Goal: Transaction & Acquisition: Download file/media

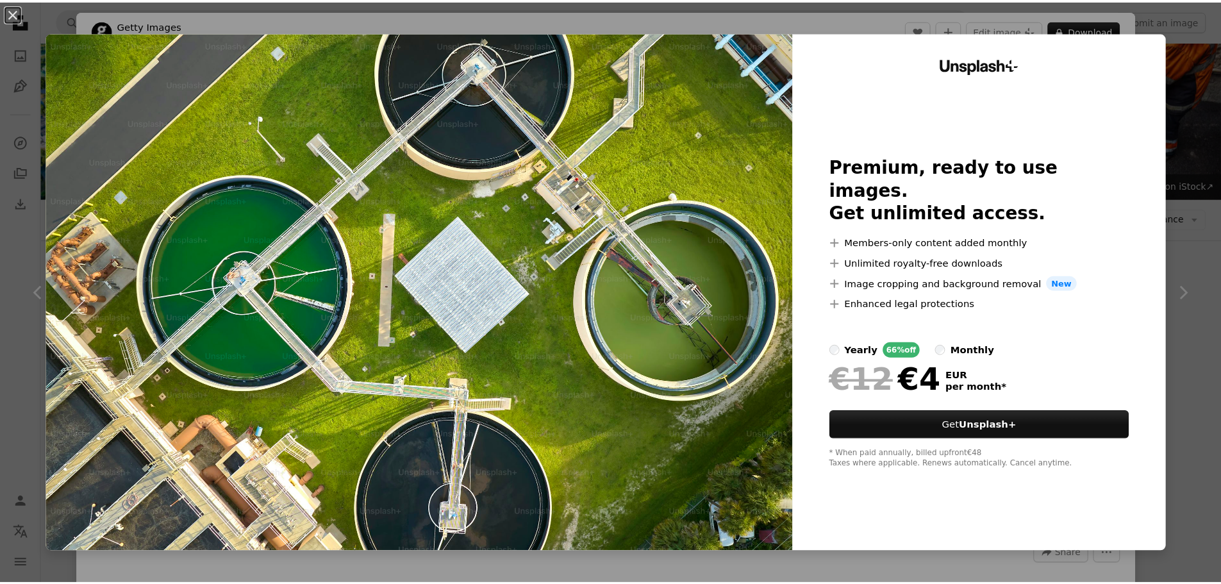
scroll to position [192, 0]
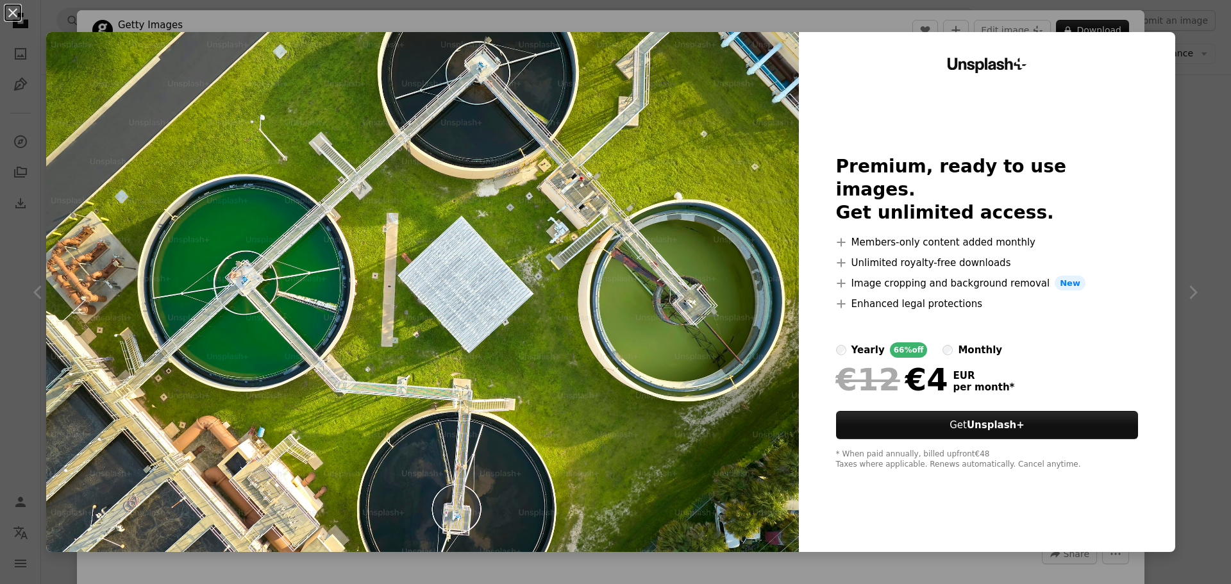
click at [1177, 54] on div "An X shape Unsplash+ Premium, ready to use images. Get unlimited access. A plus…" at bounding box center [615, 292] width 1231 height 584
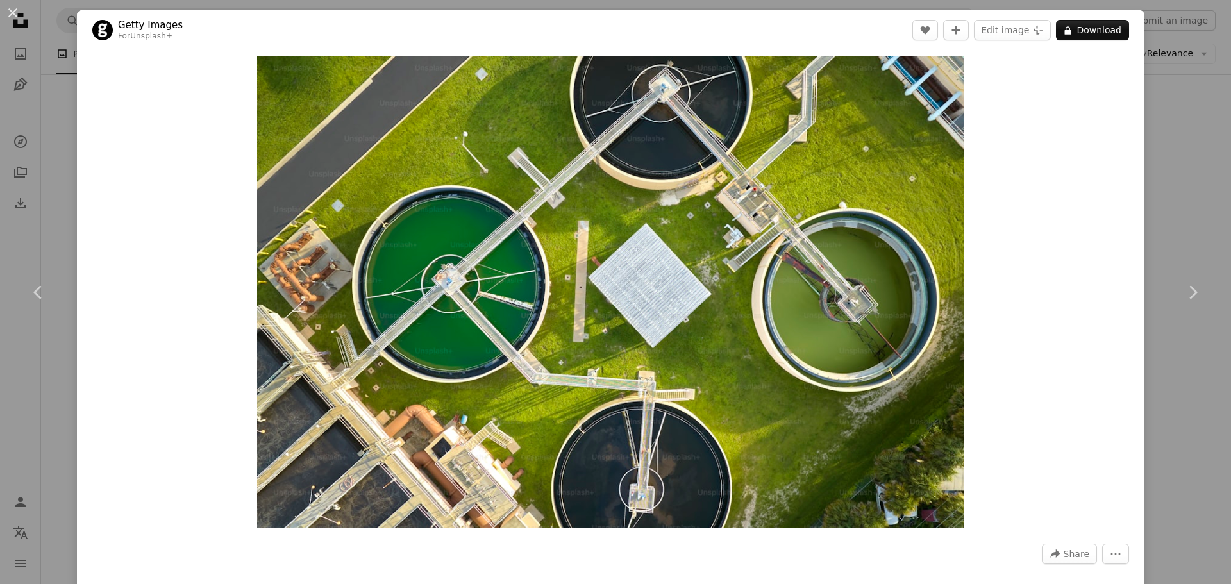
click at [1177, 56] on div "An X shape Chevron left Chevron right Getty Images For Unsplash+ A heart A plus…" at bounding box center [615, 292] width 1231 height 584
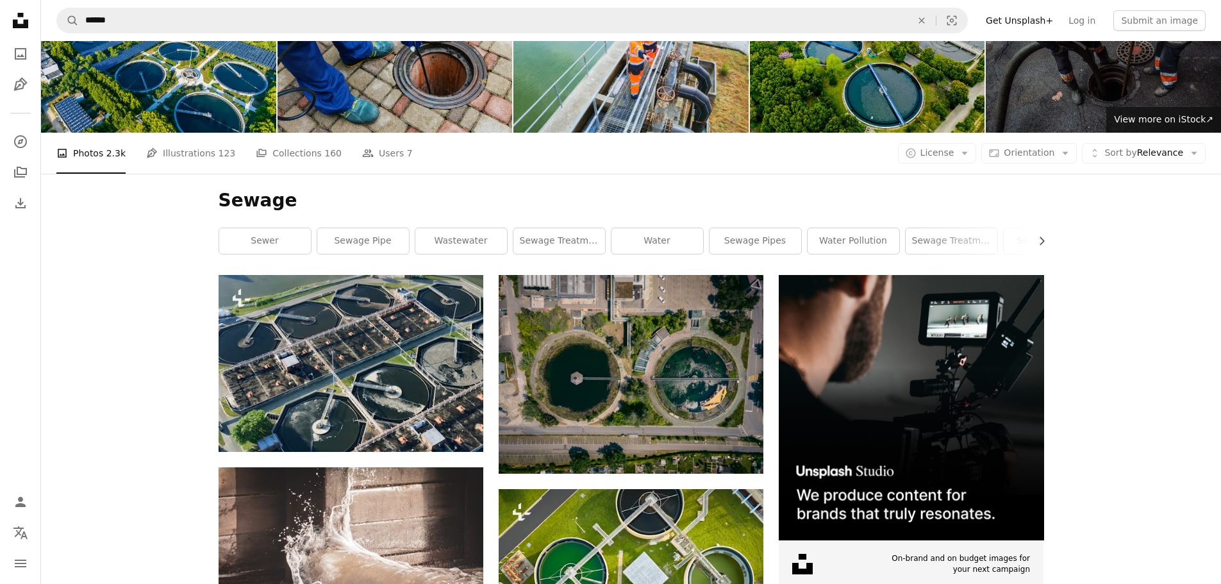
scroll to position [64, 0]
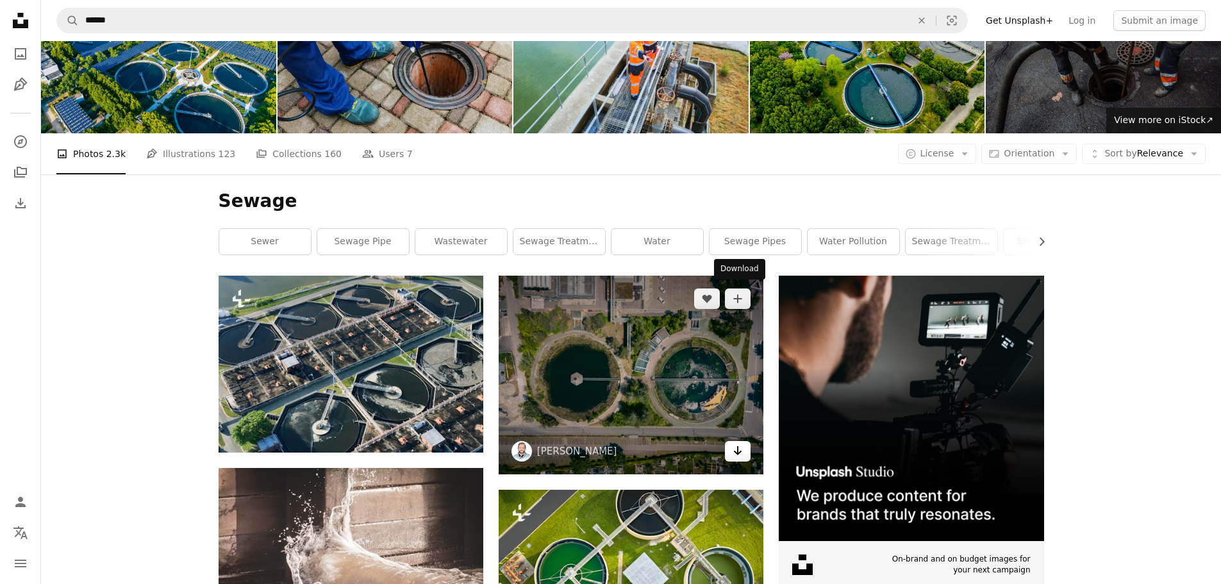
click at [737, 443] on icon "Arrow pointing down" at bounding box center [738, 450] width 10 height 15
